Goal: Information Seeking & Learning: Learn about a topic

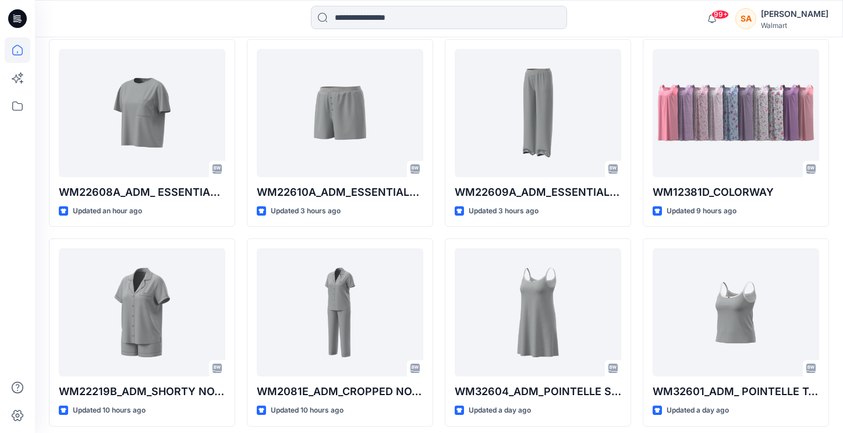
scroll to position [348, 0]
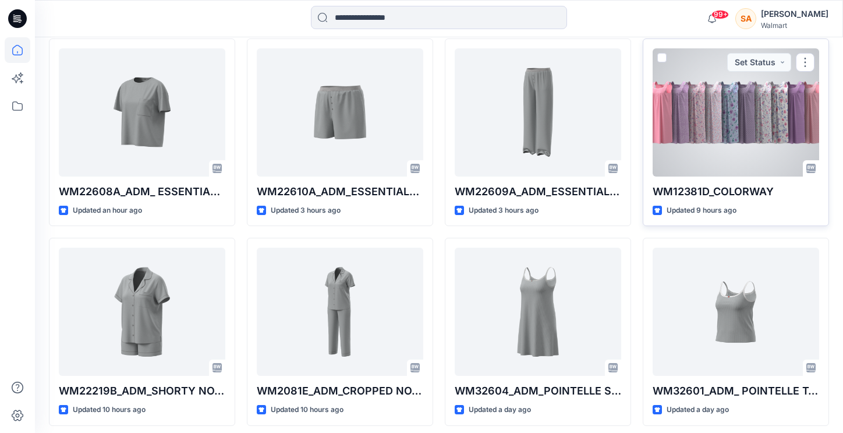
click at [734, 94] on div at bounding box center [736, 112] width 167 height 128
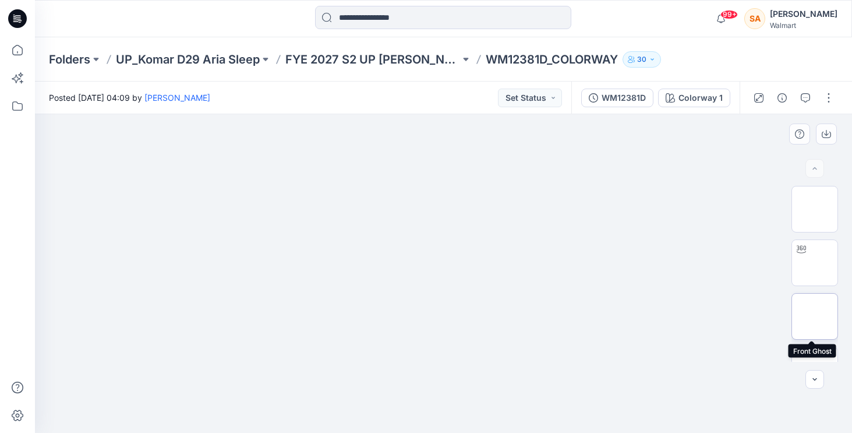
click at [815, 316] on img at bounding box center [815, 316] width 0 height 0
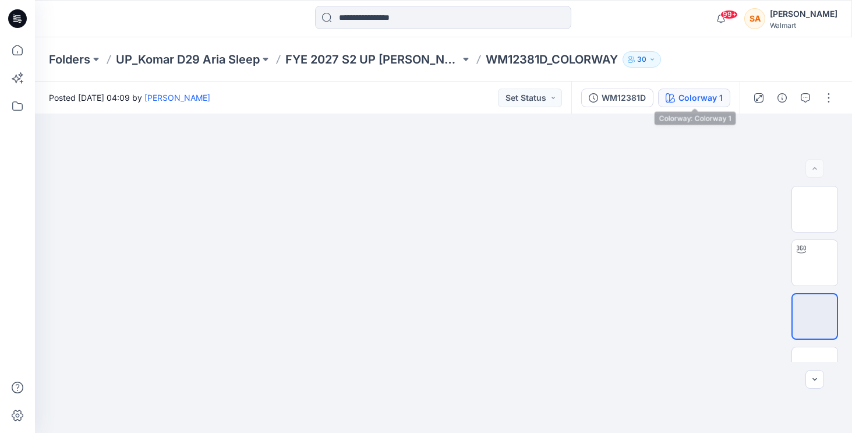
click at [706, 104] on div "Colorway 1" at bounding box center [700, 97] width 44 height 13
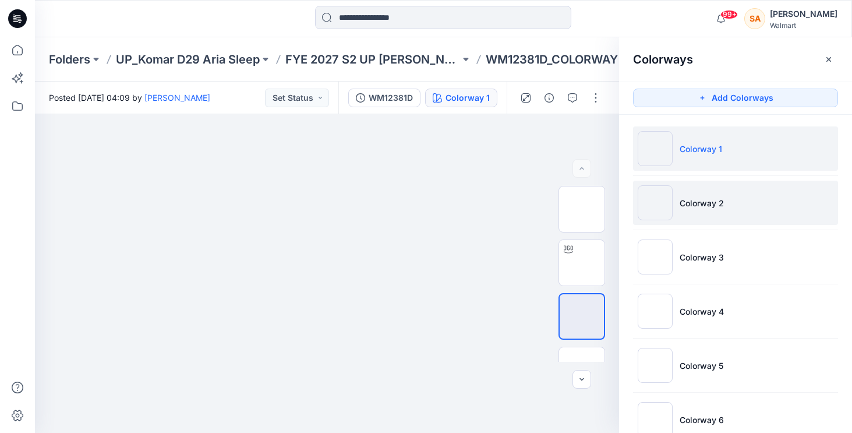
click at [695, 206] on p "Colorway 2" at bounding box center [702, 203] width 44 height 12
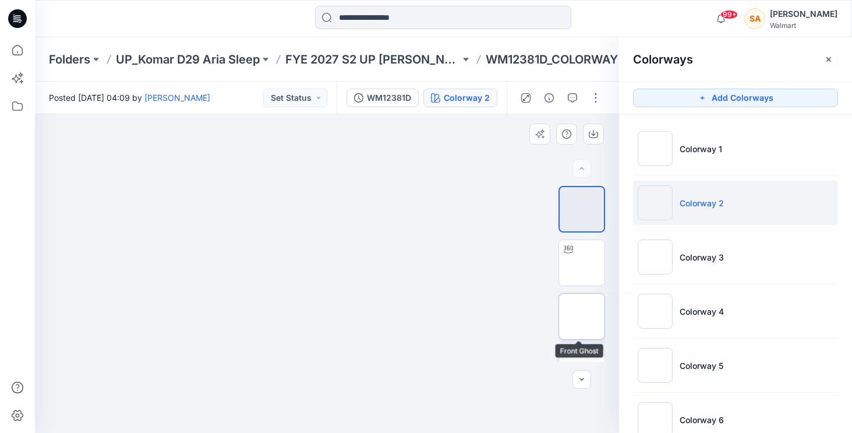
click at [582, 316] on img at bounding box center [582, 316] width 0 height 0
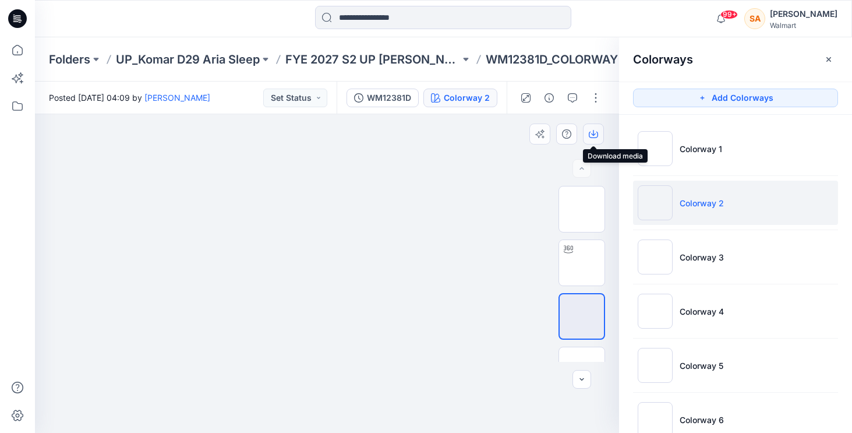
click at [593, 132] on icon "button" at bounding box center [593, 133] width 5 height 6
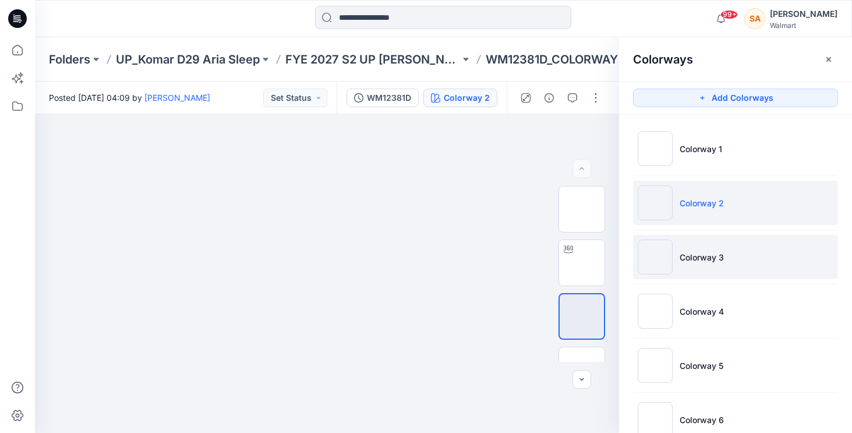
click at [689, 265] on li "Colorway 3" at bounding box center [735, 257] width 205 height 44
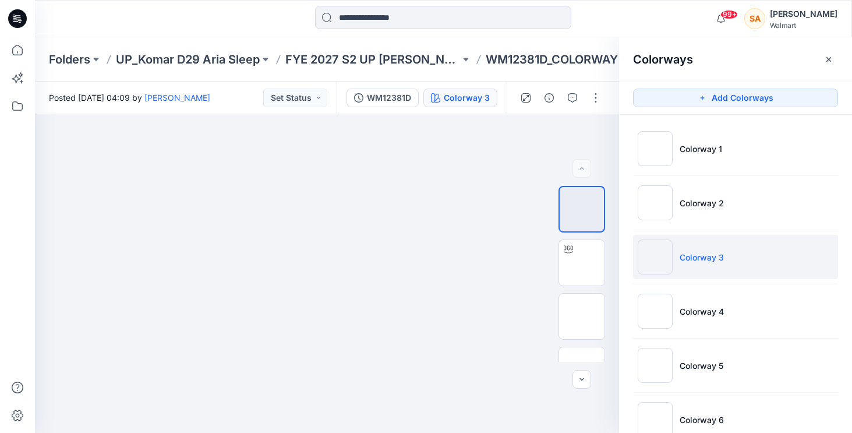
click at [690, 340] on ul "Colorway 1 Colorway 2 Colorway 3 Colorway 4 Colorway 5 Colorway 6 Colorway 7 Co…" at bounding box center [735, 392] width 233 height 555
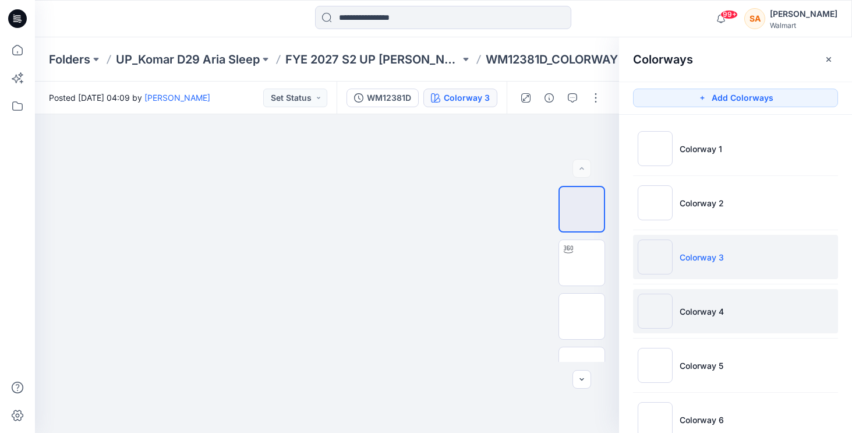
click at [690, 323] on li "Colorway 4" at bounding box center [735, 311] width 205 height 44
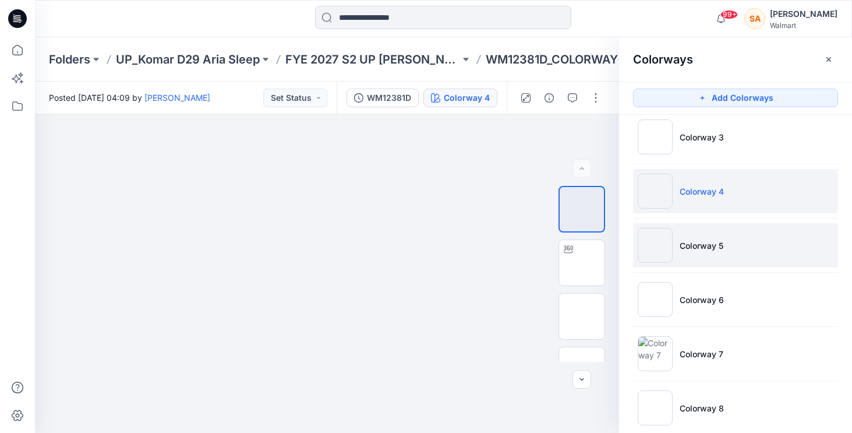
scroll to position [121, 0]
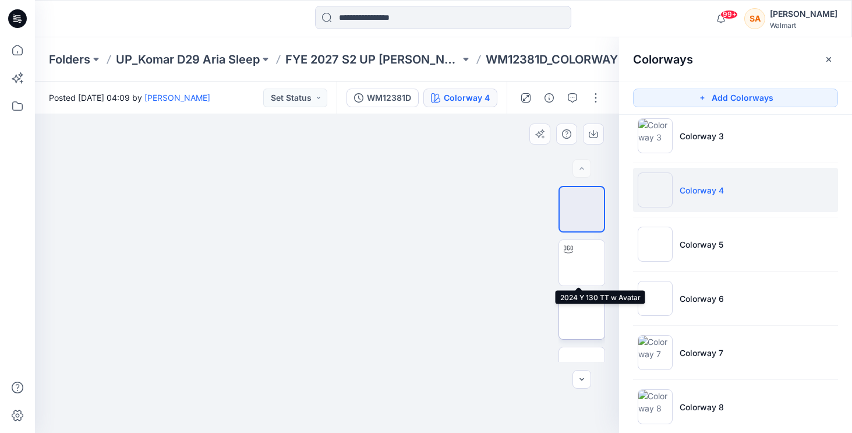
click at [582, 316] on img at bounding box center [582, 316] width 0 height 0
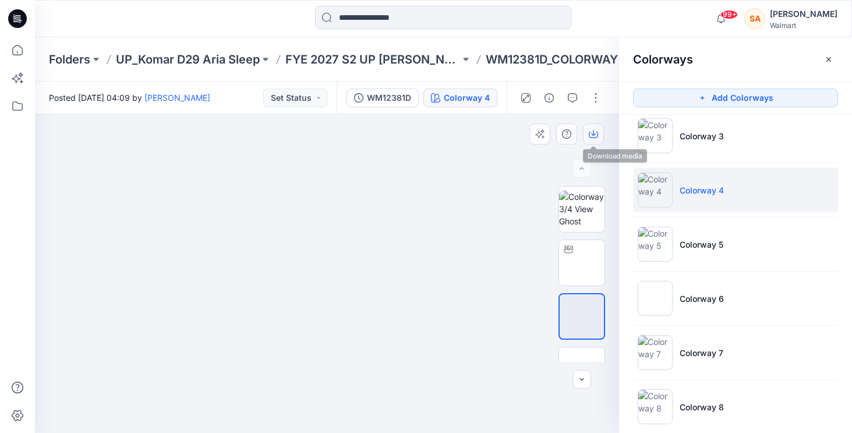
click at [595, 132] on icon "button" at bounding box center [593, 133] width 9 height 9
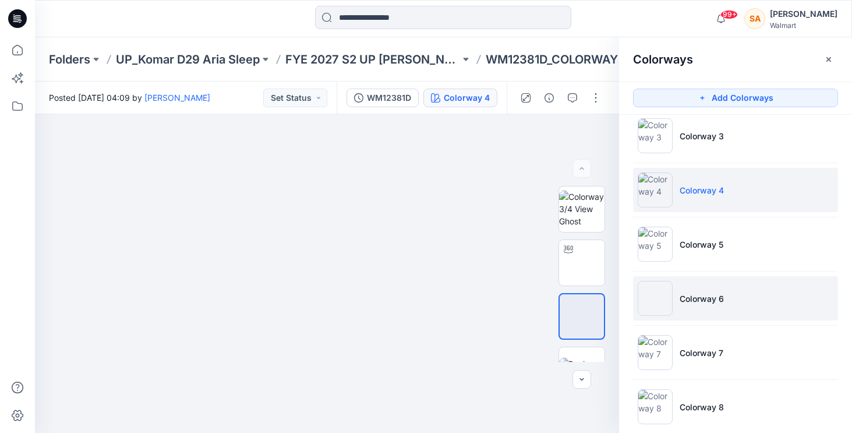
click at [694, 308] on li "Colorway 6" at bounding box center [735, 298] width 205 height 44
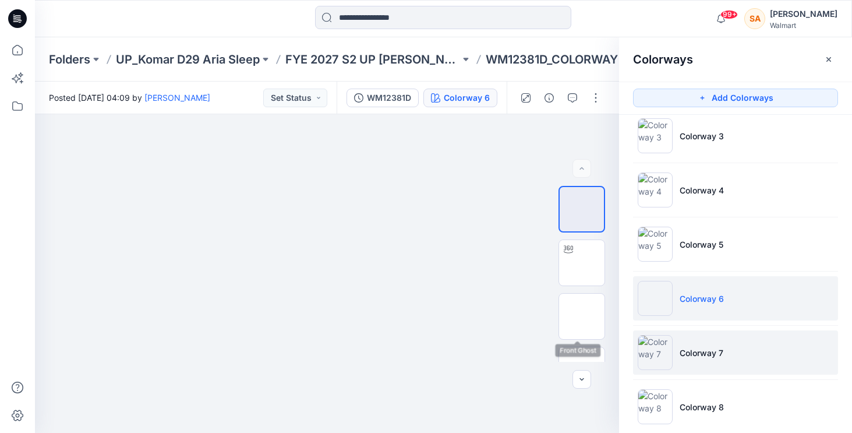
click at [693, 347] on p "Colorway 7" at bounding box center [702, 353] width 44 height 12
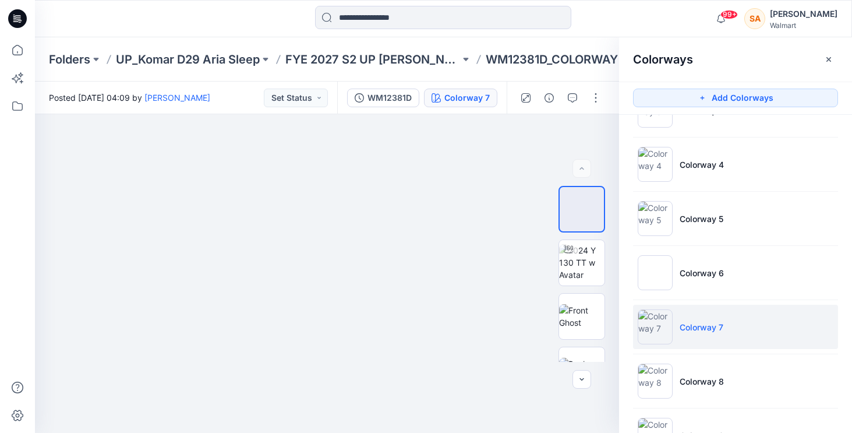
scroll to position [172, 0]
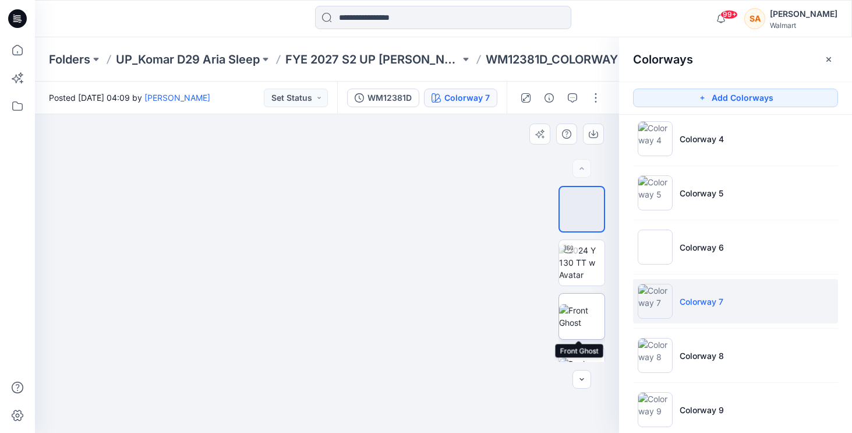
click at [577, 311] on img at bounding box center [581, 316] width 45 height 24
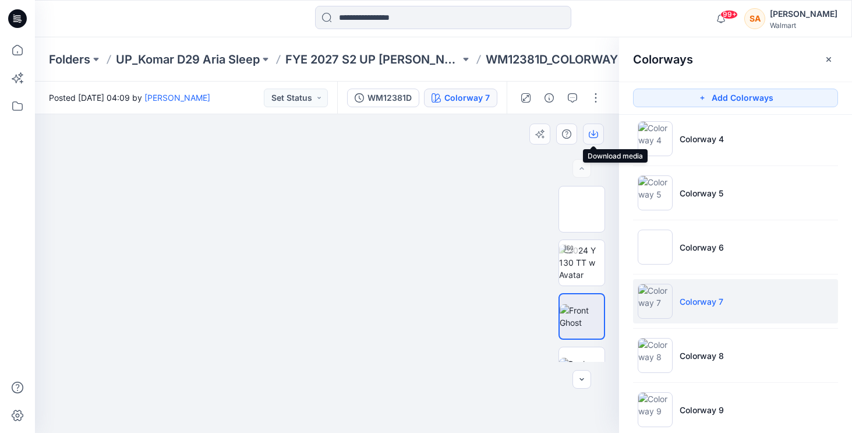
click at [592, 133] on icon "button" at bounding box center [593, 133] width 9 height 9
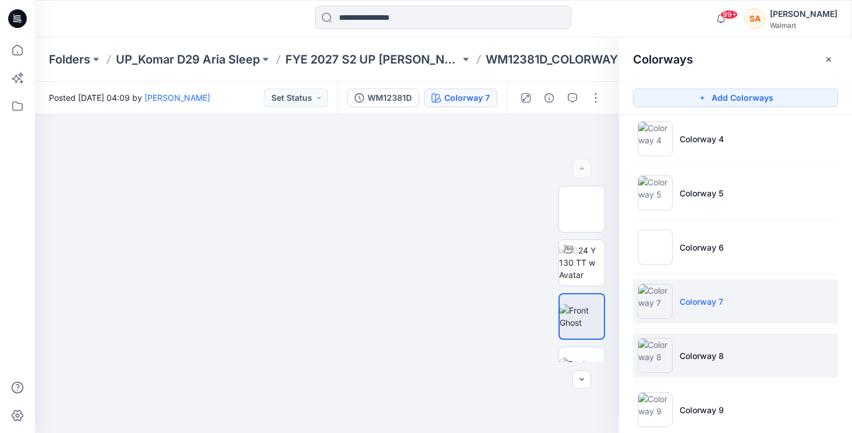
click at [677, 353] on li "Colorway 8" at bounding box center [735, 355] width 205 height 44
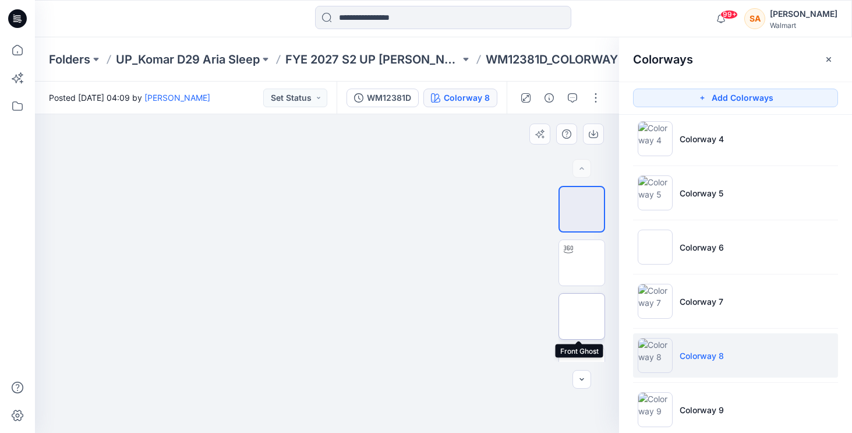
click at [582, 316] on img at bounding box center [582, 316] width 0 height 0
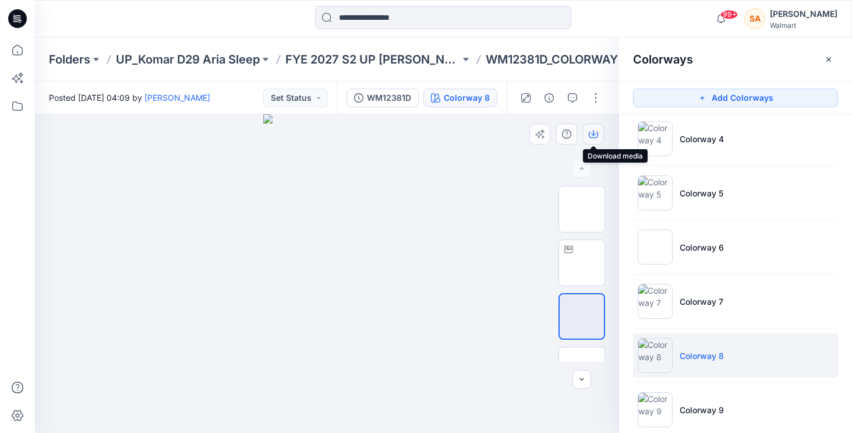
click at [599, 135] on button "button" at bounding box center [593, 133] width 21 height 21
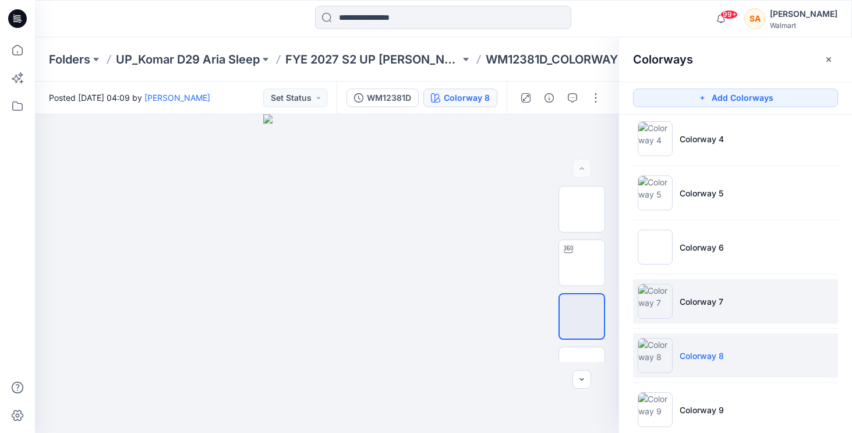
scroll to position [246, 0]
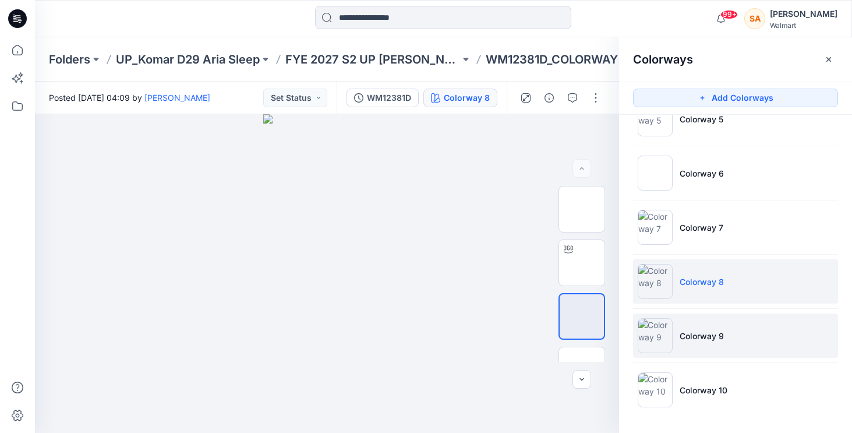
click at [695, 339] on p "Colorway 9" at bounding box center [702, 336] width 44 height 12
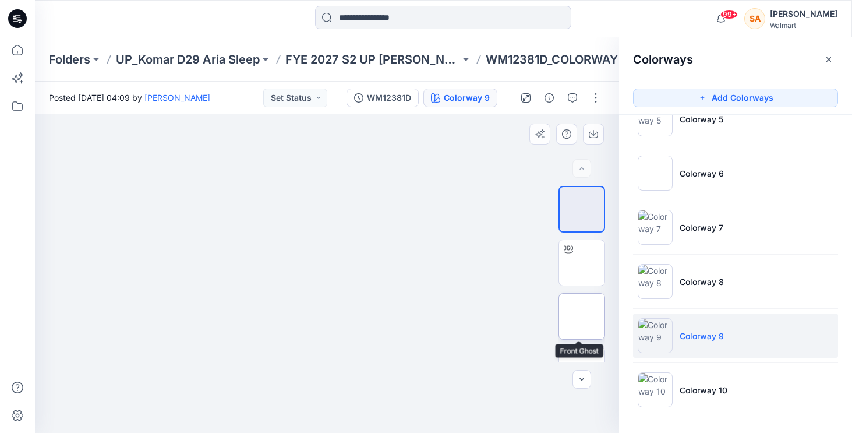
click at [582, 316] on img at bounding box center [582, 316] width 0 height 0
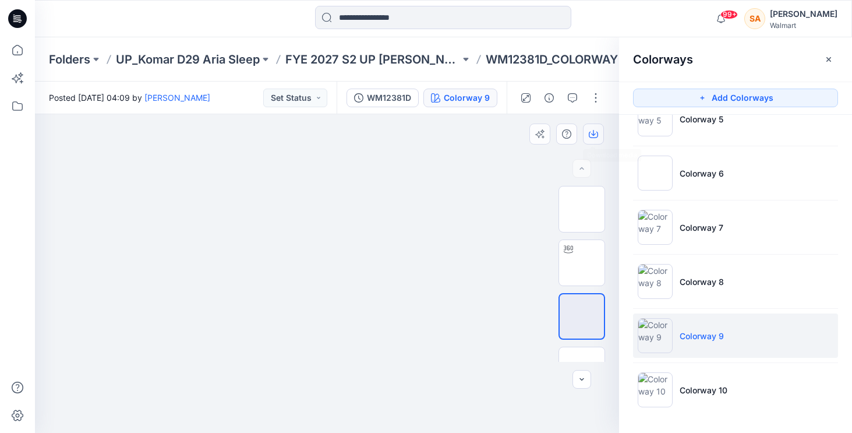
click at [596, 135] on icon "button" at bounding box center [593, 133] width 9 height 9
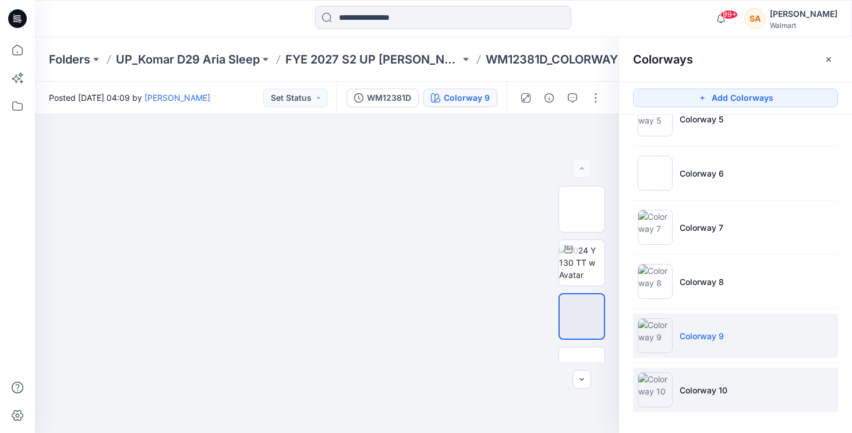
click at [708, 401] on li "Colorway 10" at bounding box center [735, 389] width 205 height 44
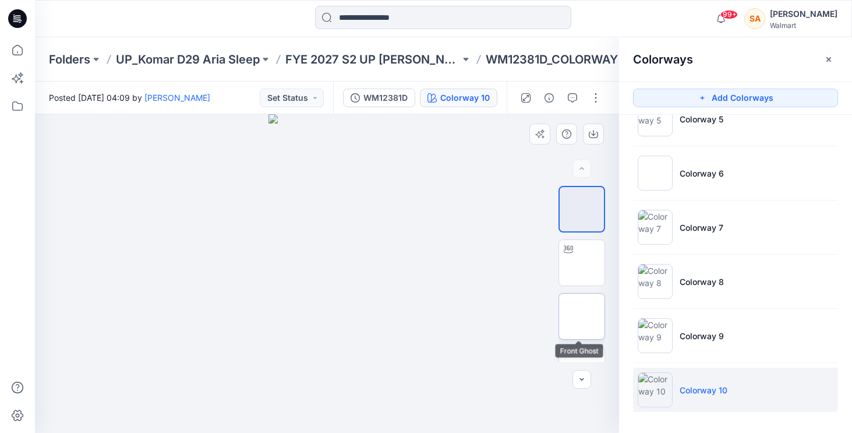
click at [582, 316] on img at bounding box center [582, 316] width 0 height 0
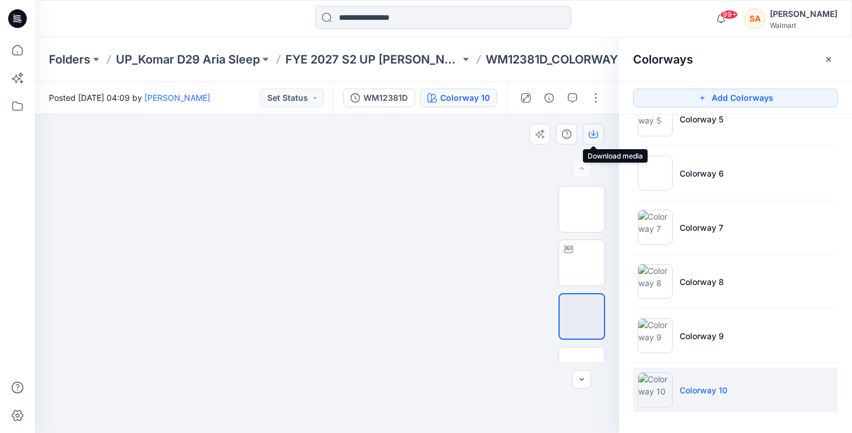
click at [592, 139] on button "button" at bounding box center [593, 133] width 21 height 21
